Goal: Communication & Community: Answer question/provide support

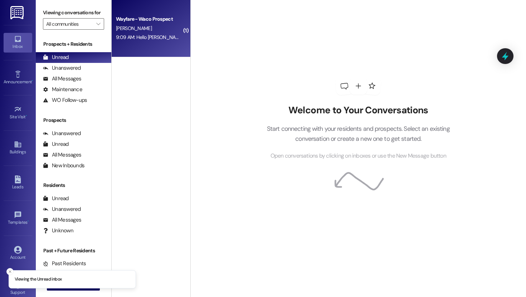
click at [146, 31] on div "[PERSON_NAME]" at bounding box center [149, 28] width 68 height 9
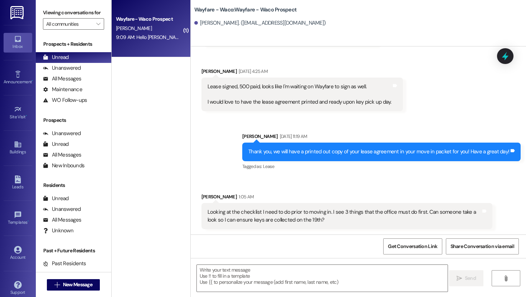
scroll to position [241, 0]
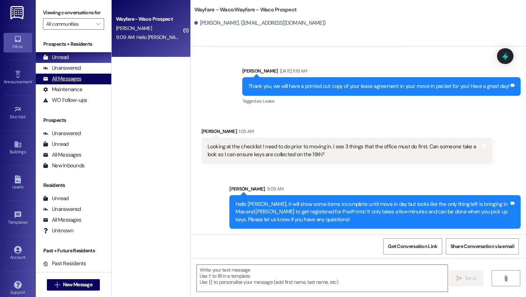
click at [60, 83] on div "All Messages" at bounding box center [62, 79] width 38 height 8
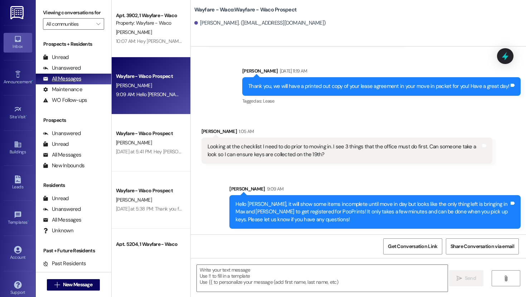
click at [71, 83] on div "All Messages" at bounding box center [62, 79] width 38 height 8
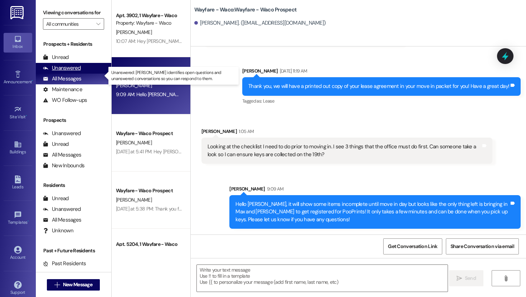
click at [75, 72] on div "Unanswered" at bounding box center [62, 68] width 38 height 8
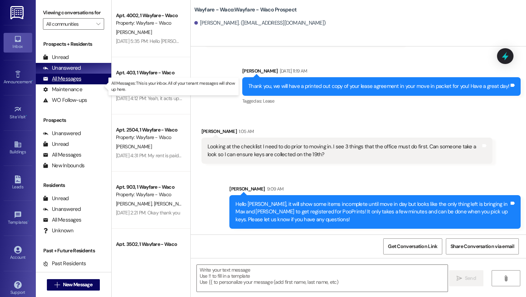
click at [74, 83] on div "All Messages" at bounding box center [62, 79] width 38 height 8
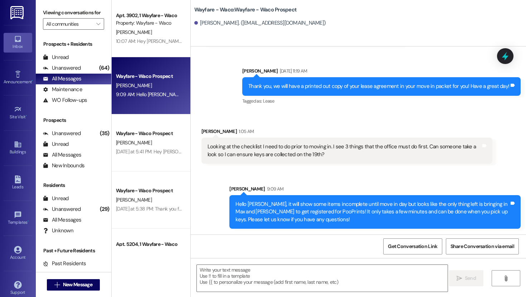
click at [69, 291] on div " New Message" at bounding box center [73, 285] width 53 height 18
click at [75, 287] on span "New Message" at bounding box center [77, 285] width 29 height 8
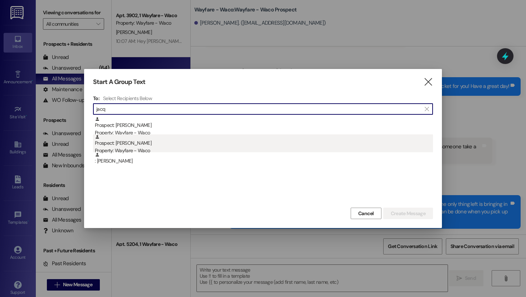
type input "jacq"
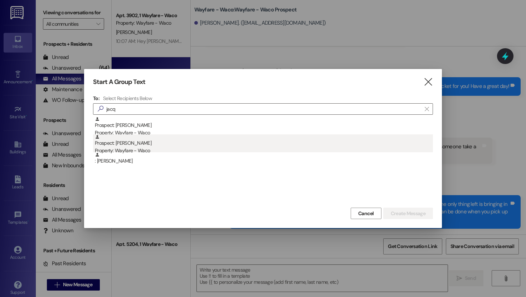
click at [152, 147] on div "Prospect: [PERSON_NAME] Property: Wayfare - Waco" at bounding box center [264, 144] width 338 height 20
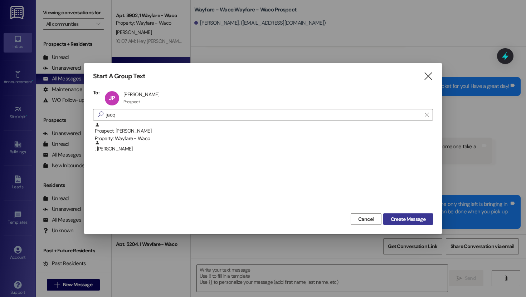
click at [403, 216] on span "Create Message" at bounding box center [408, 220] width 35 height 8
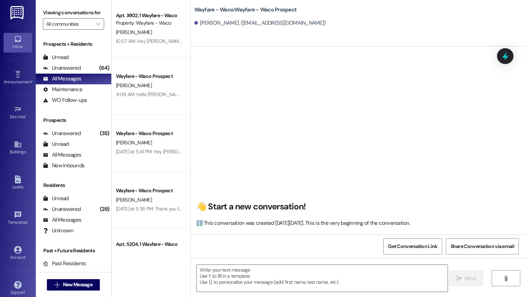
scroll to position [0, 0]
click at [263, 274] on textarea at bounding box center [322, 278] width 251 height 27
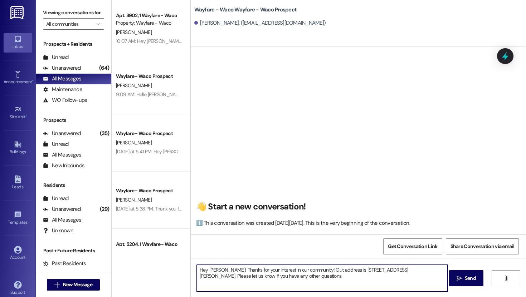
type textarea "Hey [PERSON_NAME]! Thanks for your interest in our community! Out address is [S…"
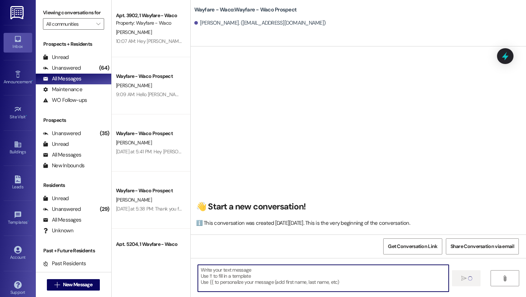
scroll to position [0, 0]
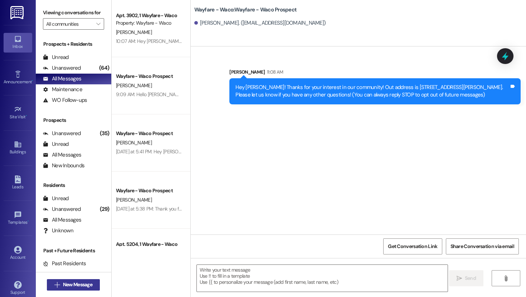
click at [63, 285] on span "New Message" at bounding box center [77, 285] width 29 height 8
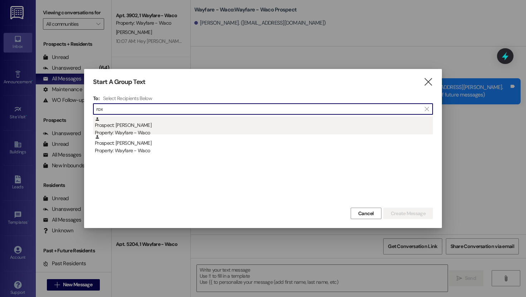
type input "rox"
click at [134, 129] on div "Prospect: [PERSON_NAME] Property: Wayfare - Waco" at bounding box center [264, 127] width 338 height 20
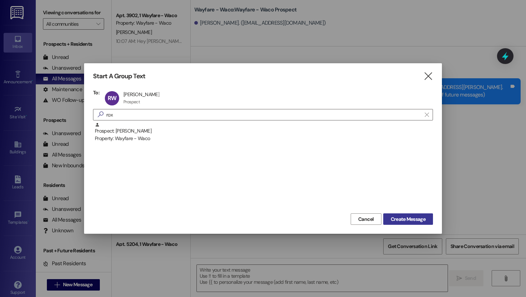
click at [394, 222] on span "Create Message" at bounding box center [408, 220] width 35 height 8
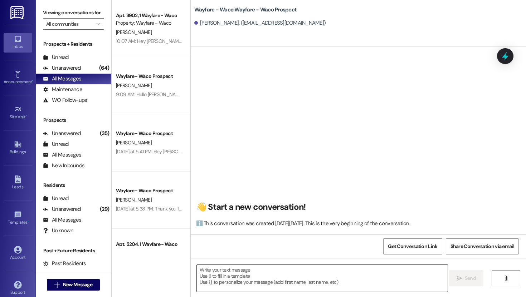
click at [269, 277] on textarea at bounding box center [322, 278] width 251 height 27
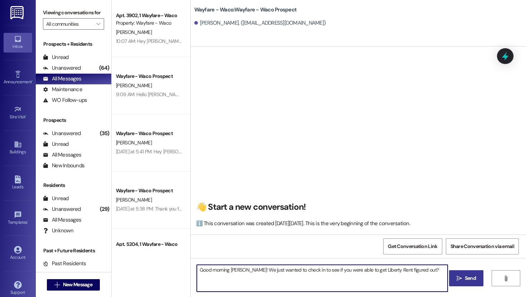
type textarea "Good morning [PERSON_NAME]! We just wanted to check in to see if you were able …"
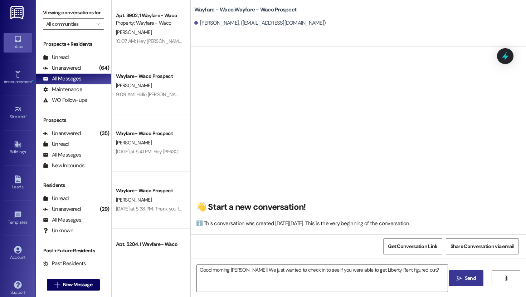
click at [455, 279] on span " Send" at bounding box center [466, 279] width 23 height 8
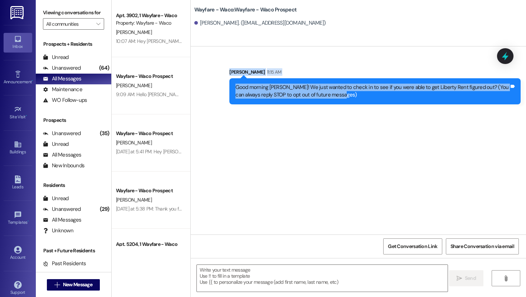
drag, startPoint x: 214, startPoint y: 73, endPoint x: 338, endPoint y: 130, distance: 136.8
click at [338, 130] on div "Sent via SMS [PERSON_NAME] 11:15 AM Good morning [PERSON_NAME]! We just wanted …" at bounding box center [358, 140] width 335 height 188
copy div "[PERSON_NAME] 11:15 AM Good morning [PERSON_NAME]! We just wanted to check in t…"
click at [338, 130] on div "Sent via SMS [PERSON_NAME] 11:15 AM Good morning [PERSON_NAME]! We just wanted …" at bounding box center [358, 140] width 335 height 188
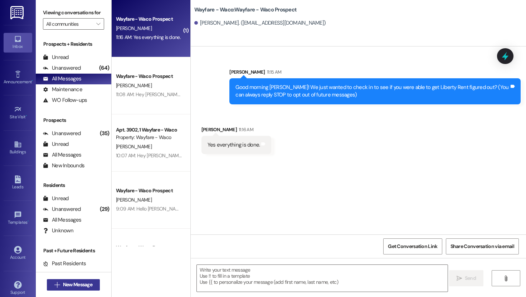
click at [77, 282] on span "New Message" at bounding box center [77, 285] width 29 height 8
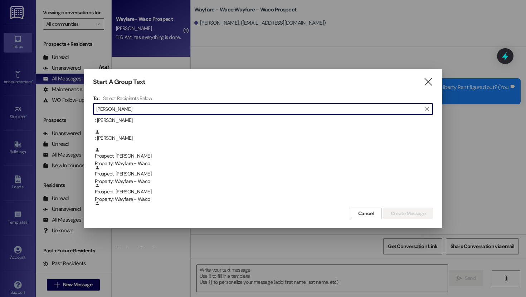
scroll to position [54, 0]
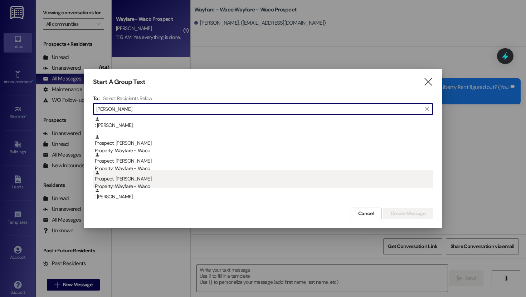
type input "[PERSON_NAME]"
click at [145, 179] on div "Prospect: [PERSON_NAME] Property: Wayfare - [GEOGRAPHIC_DATA]" at bounding box center [264, 180] width 338 height 20
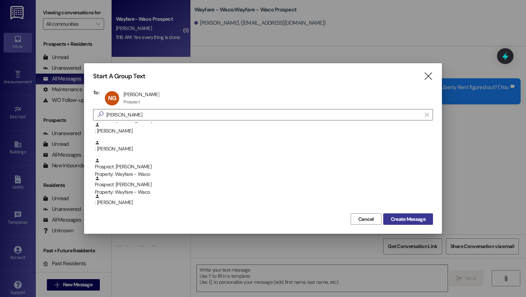
click at [401, 220] on span "Create Message" at bounding box center [408, 220] width 35 height 8
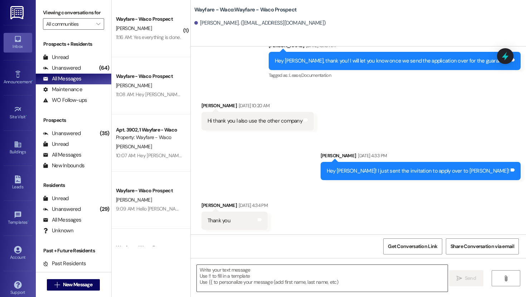
scroll to position [237, 0]
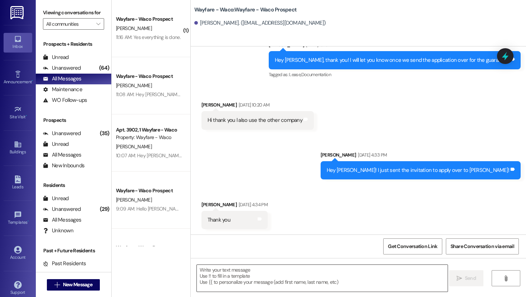
click at [224, 267] on textarea at bounding box center [322, 278] width 251 height 27
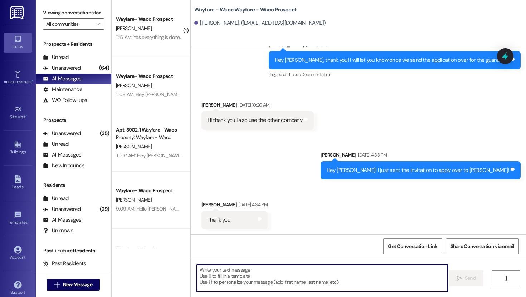
scroll to position [237, 0]
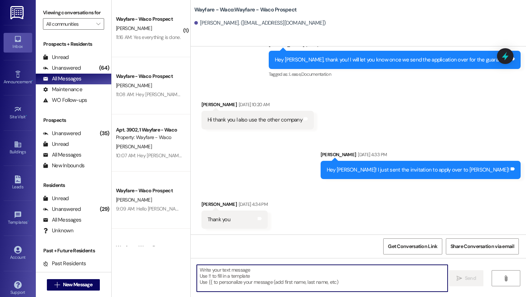
click at [259, 270] on textarea at bounding box center [322, 278] width 251 height 27
type textarea "H"
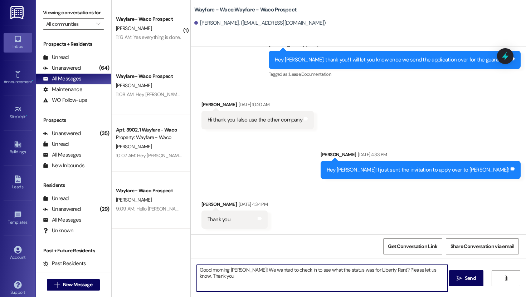
type textarea "Good morning [PERSON_NAME]! We wanted to check in to see what the status was fo…"
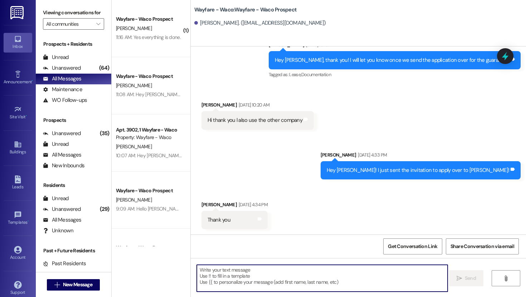
scroll to position [288, 0]
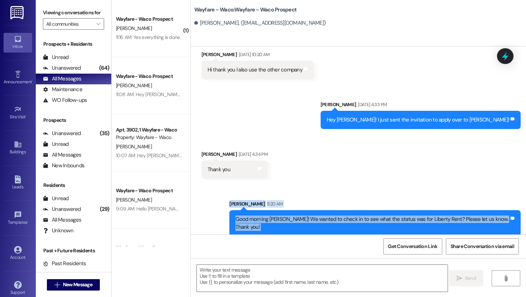
drag, startPoint x: 222, startPoint y: 195, endPoint x: 320, endPoint y: 247, distance: 111.0
click at [320, 247] on div "Sent via SMS [PERSON_NAME] [DATE] 5:19 PM Hey [PERSON_NAME], we will need the f…" at bounding box center [358, 194] width 335 height 297
copy div "[PERSON_NAME] 11:20 AM Good morning [PERSON_NAME]! We wanted to check in to see…"
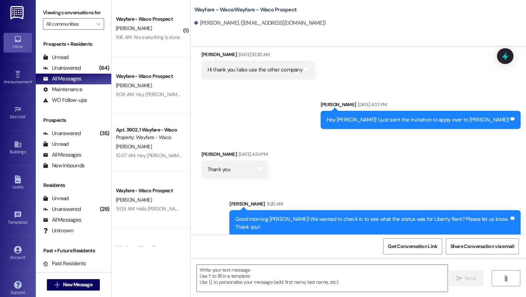
click at [342, 122] on div "Sent via SMS [PERSON_NAME] [DATE] 4:33 PM Hey [PERSON_NAME]! I just sent the in…" at bounding box center [358, 110] width 335 height 50
